Goal: Navigation & Orientation: Find specific page/section

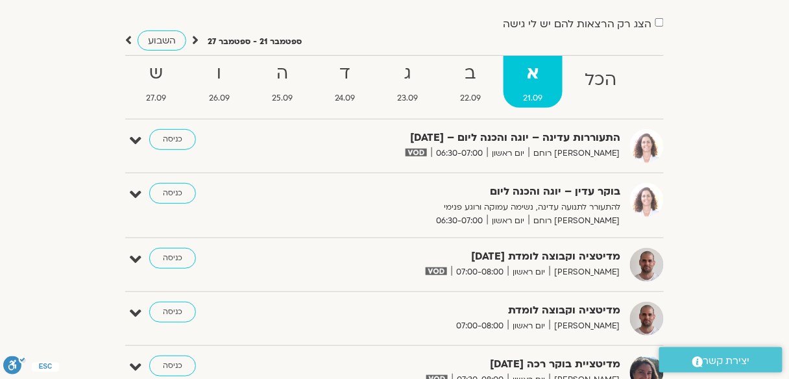
scroll to position [52, 0]
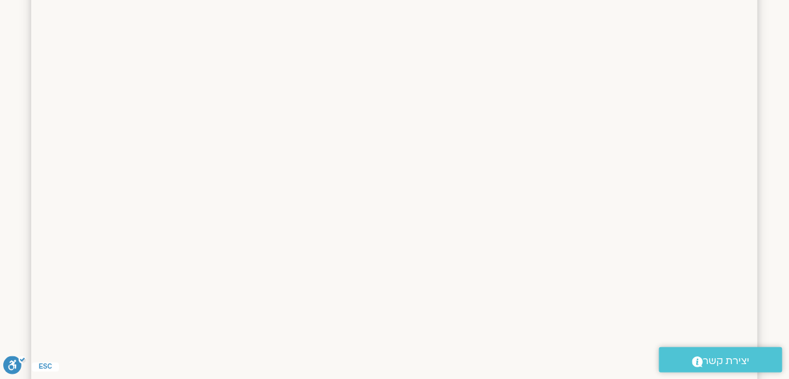
scroll to position [1265, 0]
